Goal: Download file/media

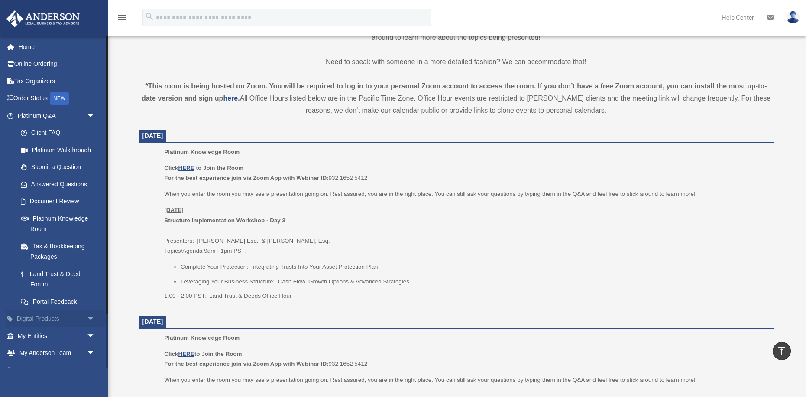
scroll to position [64, 0]
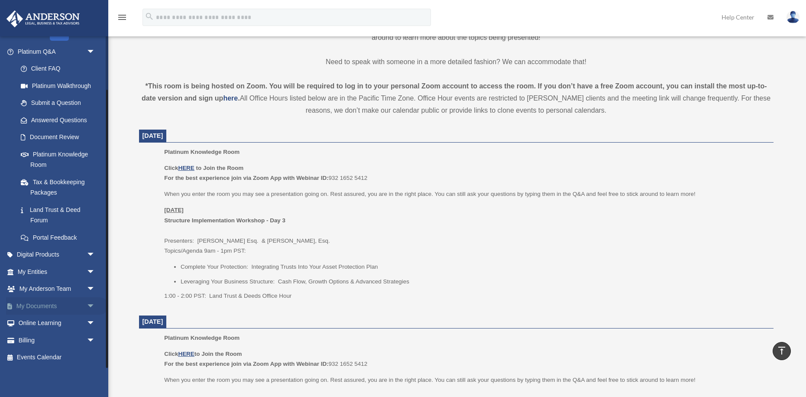
click at [91, 304] on span "arrow_drop_down" at bounding box center [95, 306] width 17 height 18
click at [42, 322] on link "Box" at bounding box center [60, 323] width 96 height 17
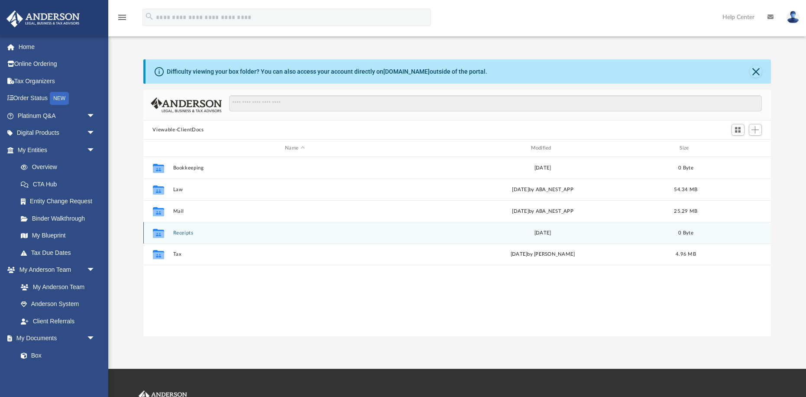
scroll to position [197, 628]
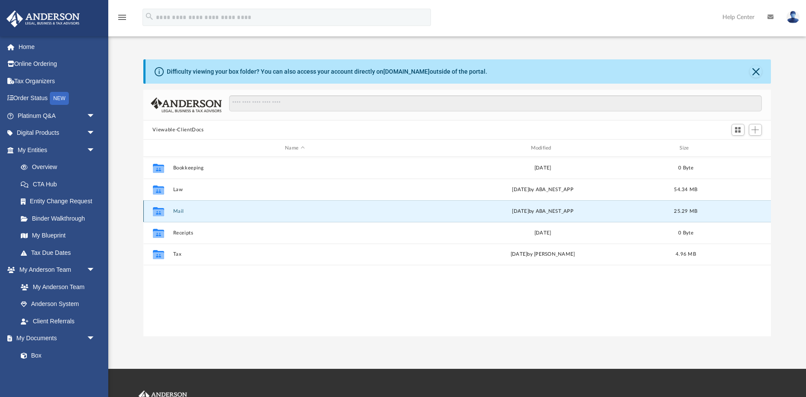
click at [176, 211] on button "Mail" at bounding box center [295, 211] width 244 height 6
click at [757, 75] on button "Close" at bounding box center [756, 71] width 12 height 12
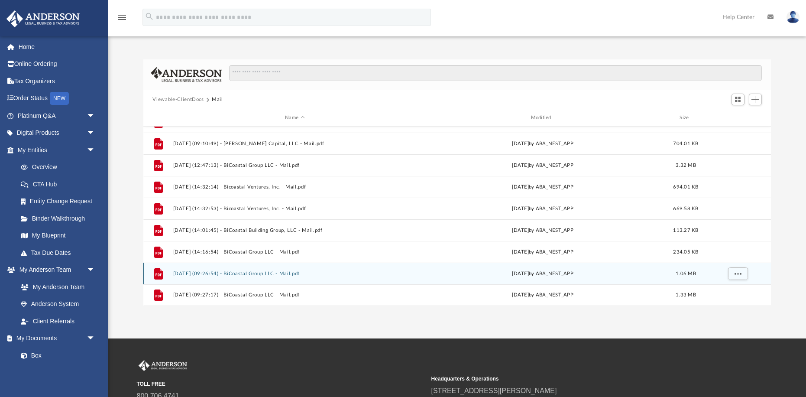
scroll to position [0, 0]
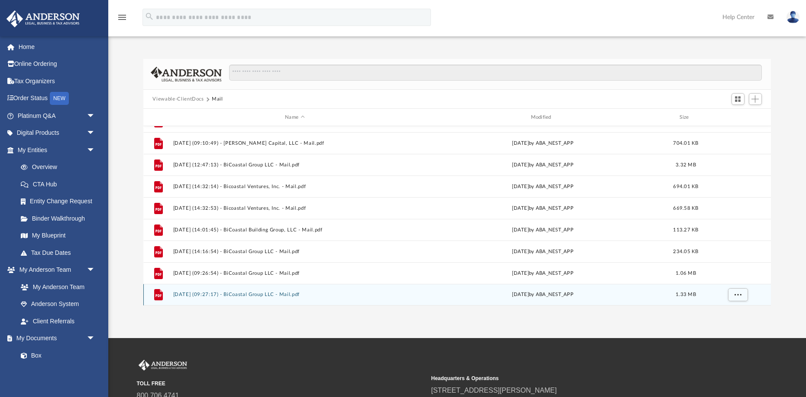
click at [196, 294] on button "[DATE] (09:27:17) - BiCoastal Group LLC - Mail.pdf" at bounding box center [295, 295] width 244 height 6
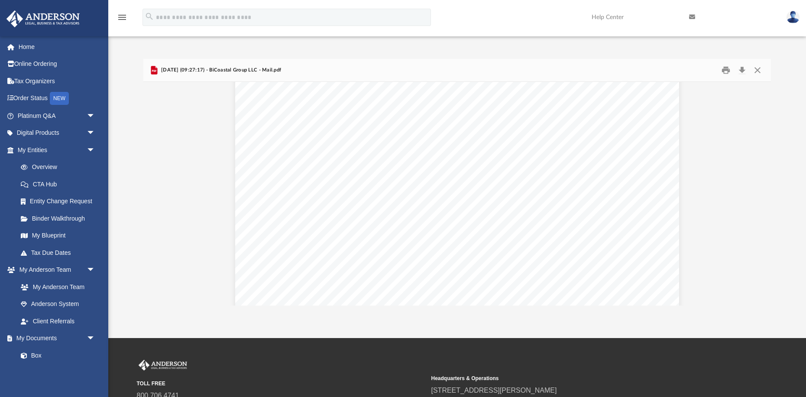
scroll to position [209, 0]
